Goal: Find contact information: Find contact information

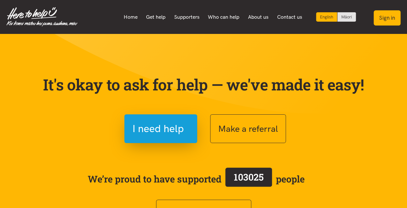
click at [395, 20] on button "Sign in" at bounding box center [386, 17] width 27 height 15
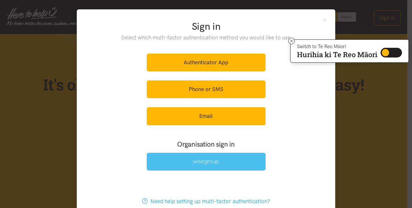
click at [198, 165] on link at bounding box center [206, 162] width 119 height 18
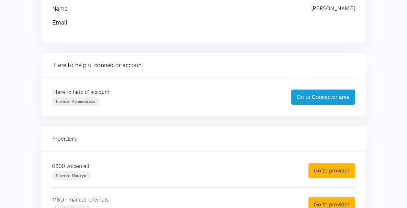
scroll to position [162, 0]
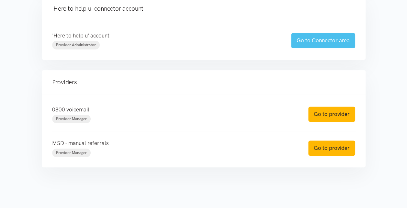
click at [298, 39] on link "Go to Connector area" at bounding box center [323, 40] width 64 height 15
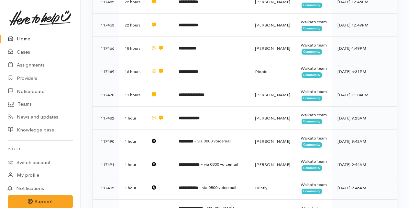
scroll to position [335, 0]
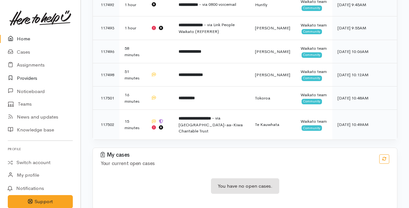
click at [21, 76] on link "Providers" at bounding box center [40, 78] width 81 height 13
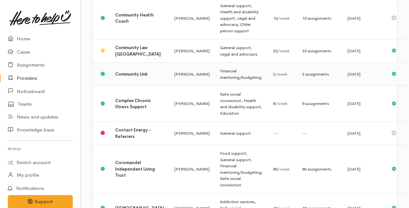
scroll to position [1247, 0]
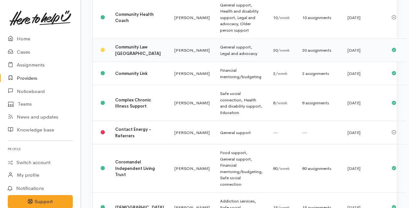
click at [128, 56] on b "Community Law [GEOGRAPHIC_DATA]" at bounding box center [138, 50] width 46 height 12
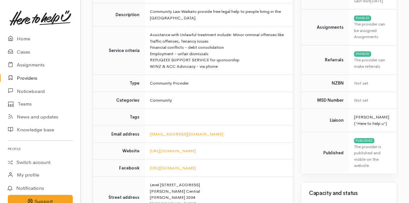
scroll to position [96, 0]
click at [169, 169] on link "[URL][DOMAIN_NAME]" at bounding box center [173, 167] width 46 height 5
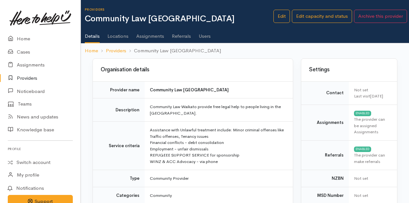
scroll to position [96, 0]
